Goal: Task Accomplishment & Management: Complete application form

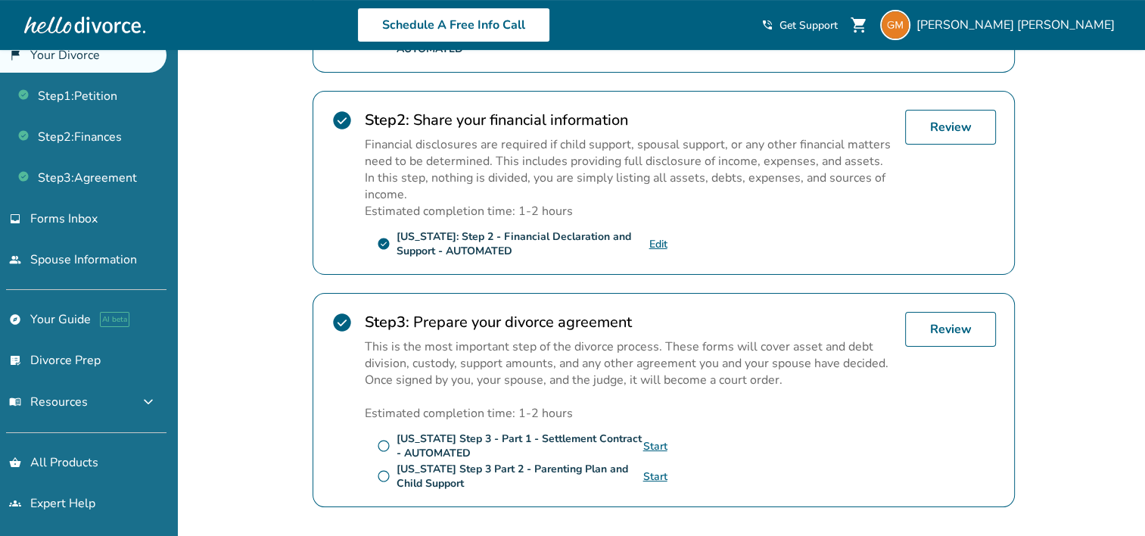
scroll to position [530, 0]
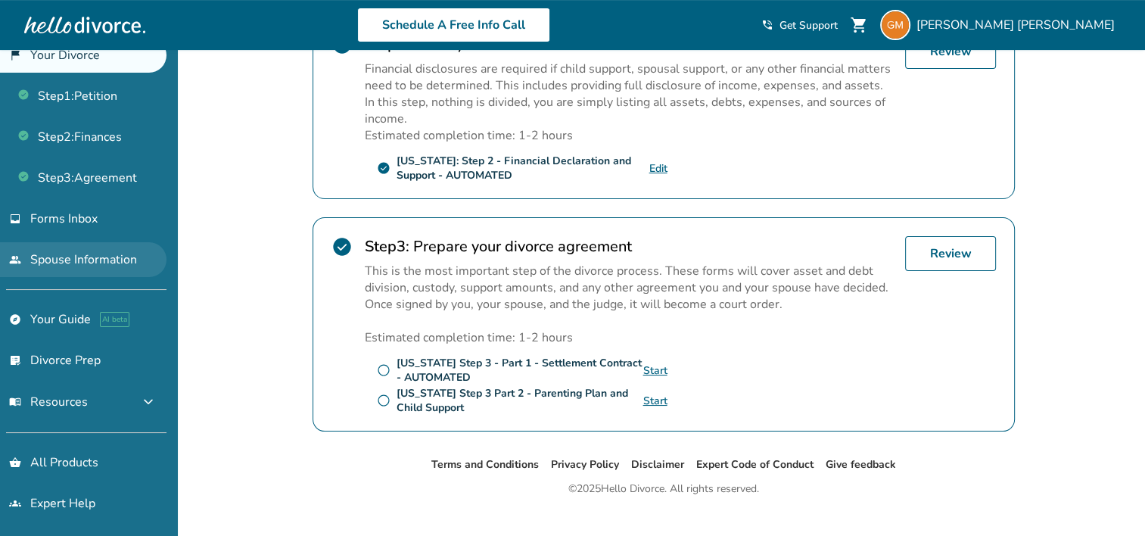
click at [107, 253] on link "people Spouse Information" at bounding box center [83, 259] width 166 height 35
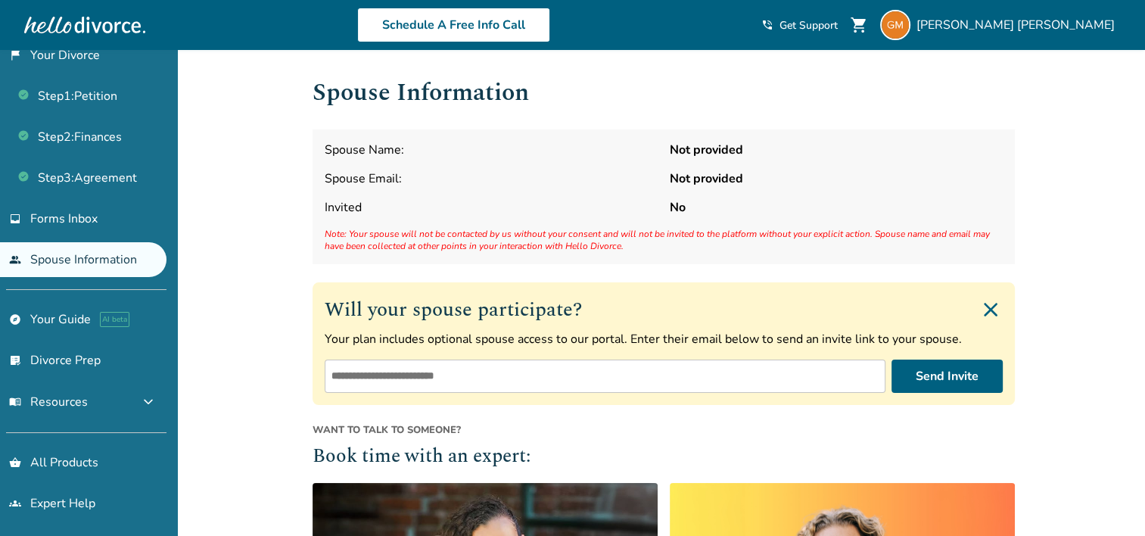
click at [776, 378] on input "email" at bounding box center [605, 375] width 561 height 33
type input "**********"
click at [968, 373] on button "Send Invite" at bounding box center [946, 375] width 111 height 33
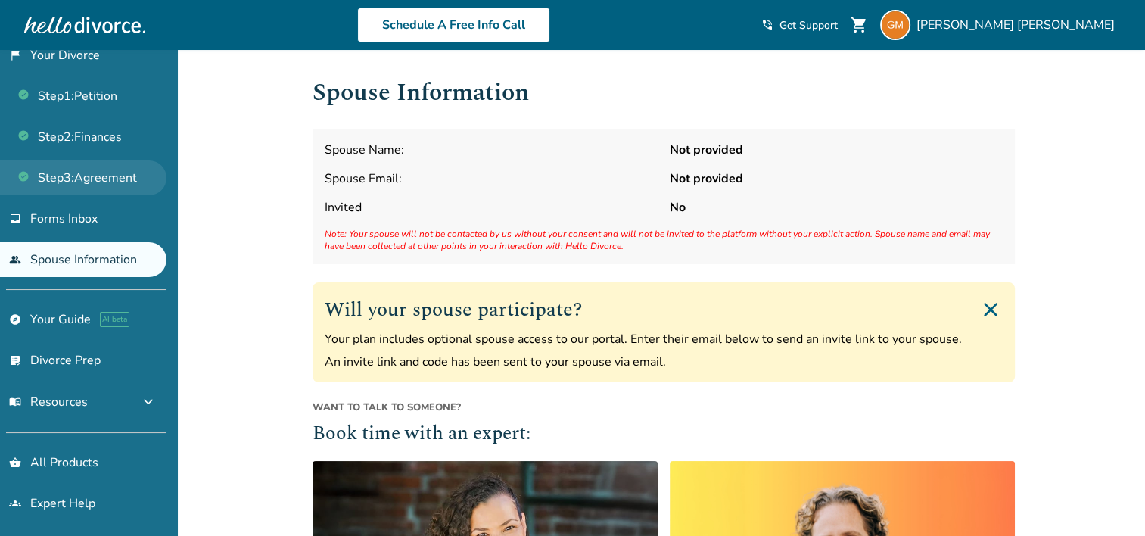
click at [119, 183] on link "Step 3 : Agreement" at bounding box center [83, 177] width 166 height 35
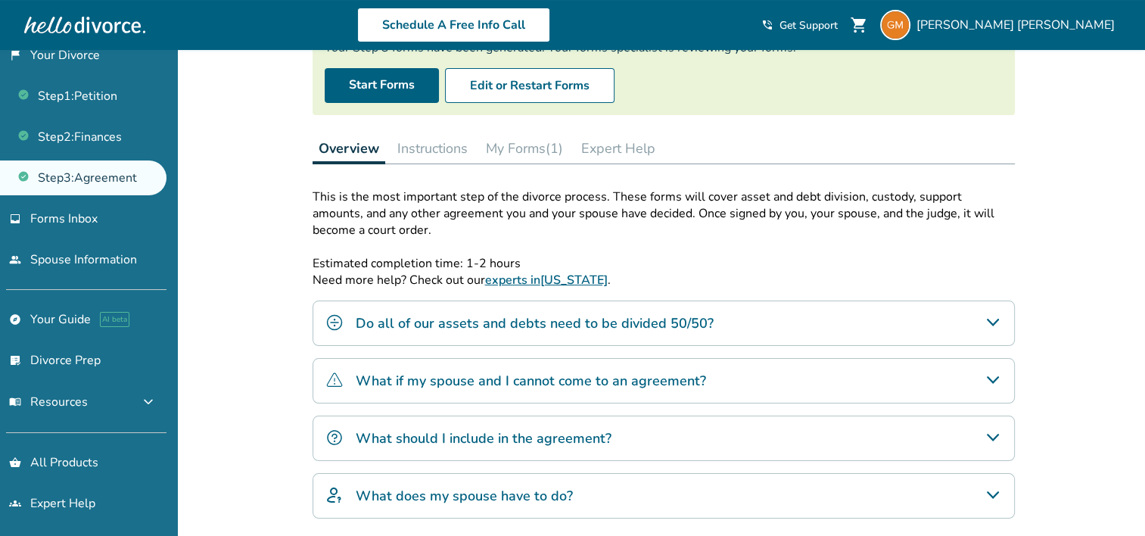
scroll to position [76, 0]
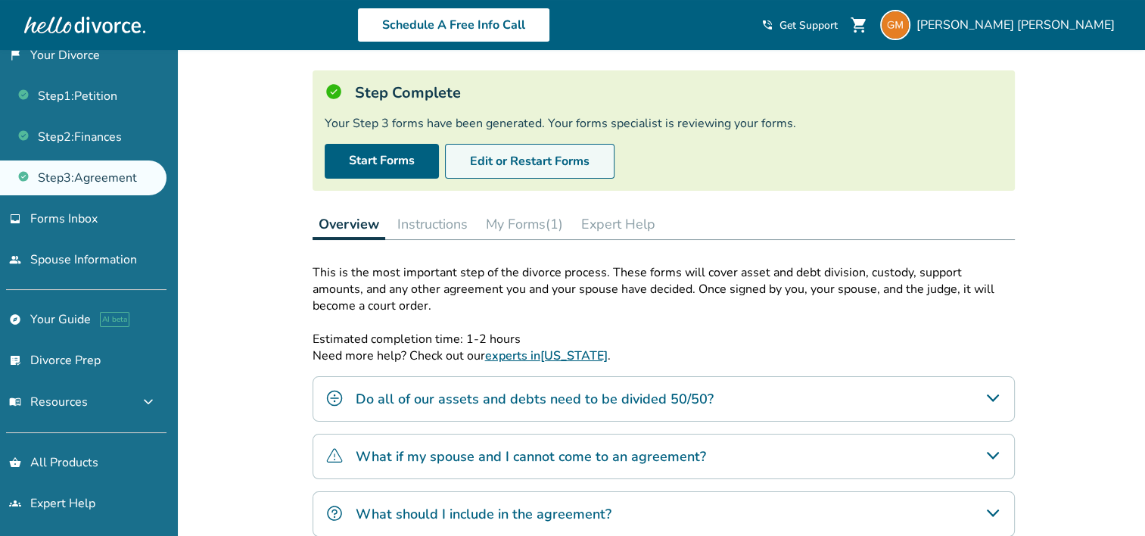
click at [511, 159] on button "Edit or Restart Forms" at bounding box center [529, 161] width 169 height 35
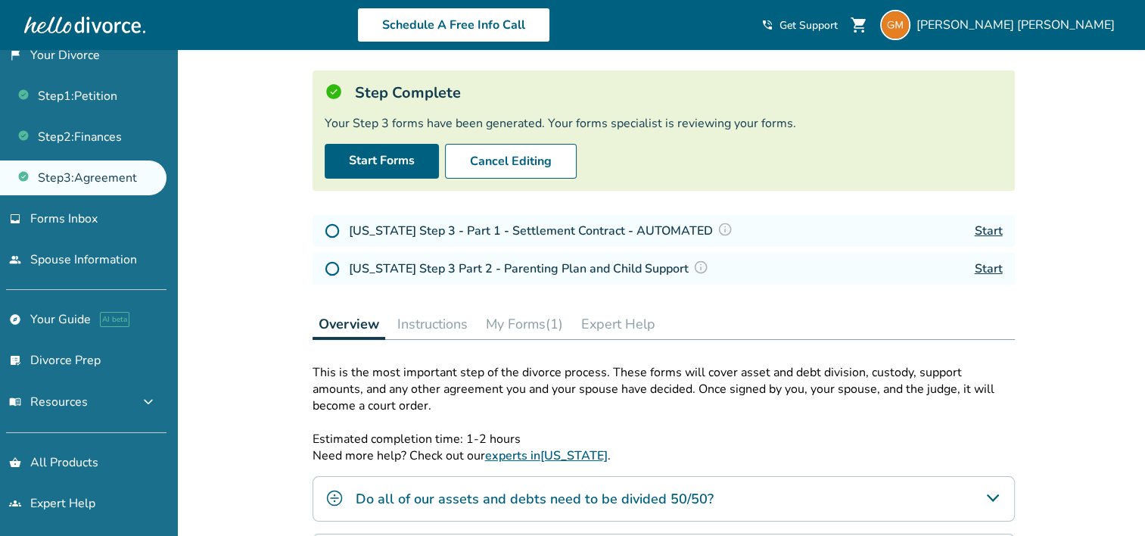
click at [330, 232] on img at bounding box center [332, 230] width 15 height 15
click at [991, 232] on link "Start" at bounding box center [989, 230] width 28 height 17
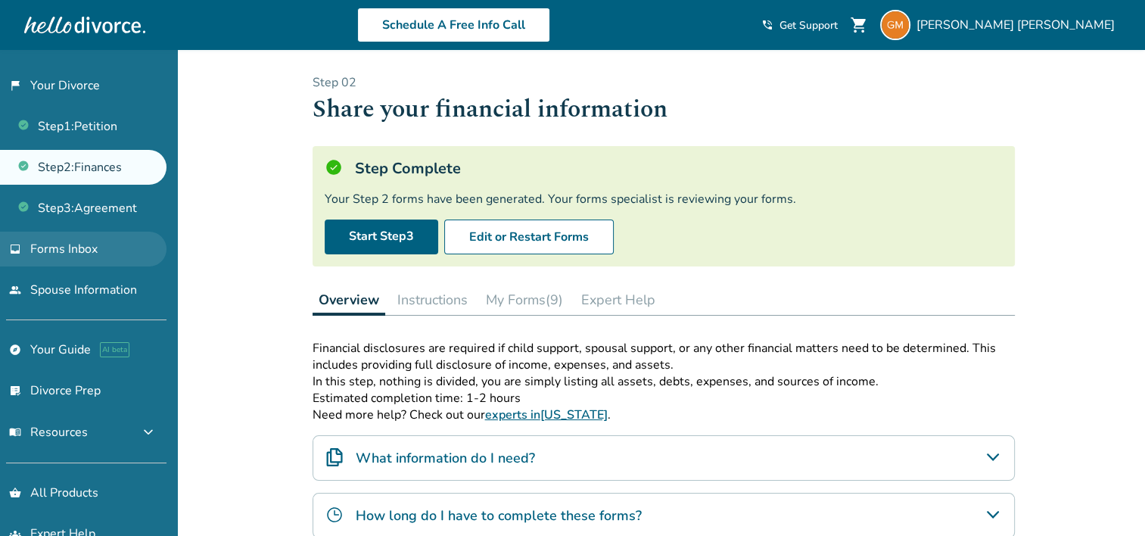
click at [70, 252] on span "Forms Inbox" at bounding box center [63, 249] width 67 height 17
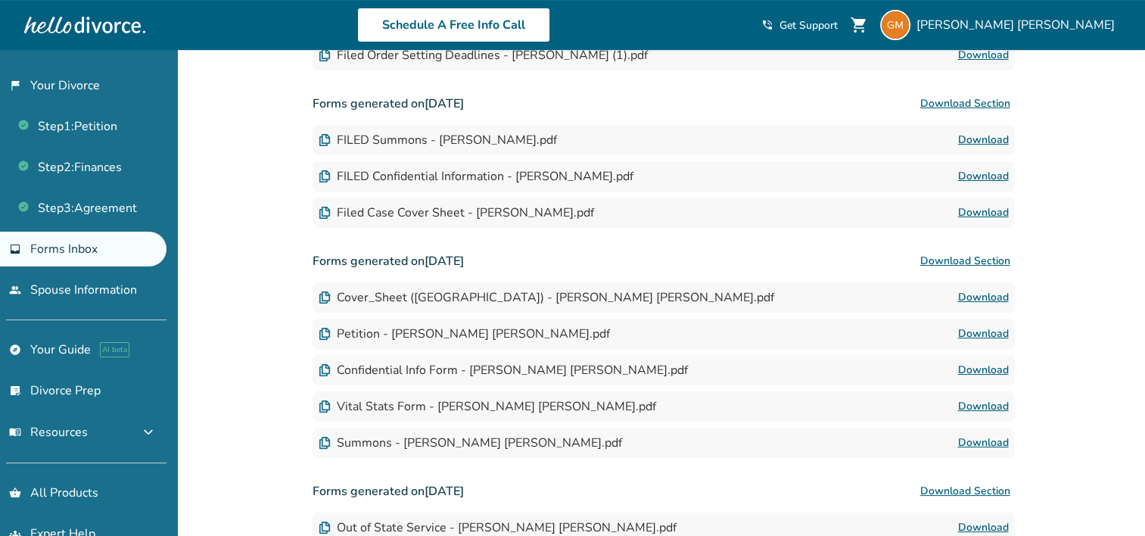
scroll to position [454, 0]
